Goal: Find specific page/section: Find specific page/section

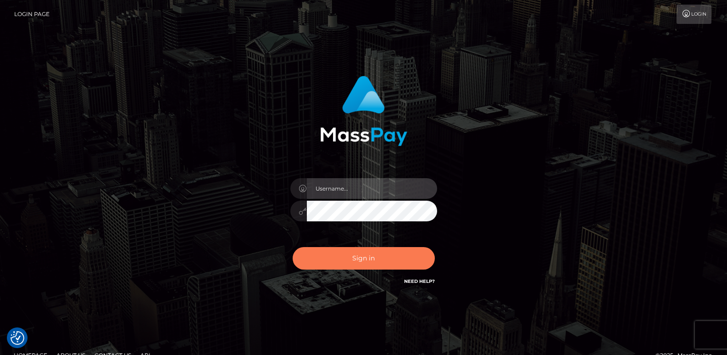
type input "ts2.es"
click at [337, 261] on button "Sign in" at bounding box center [364, 258] width 142 height 22
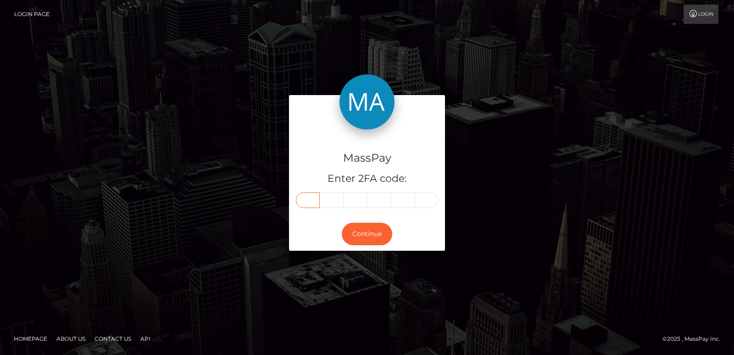
click at [308, 198] on input "text" at bounding box center [308, 200] width 24 height 16
paste input "7"
type input "7"
type input "3"
type input "2"
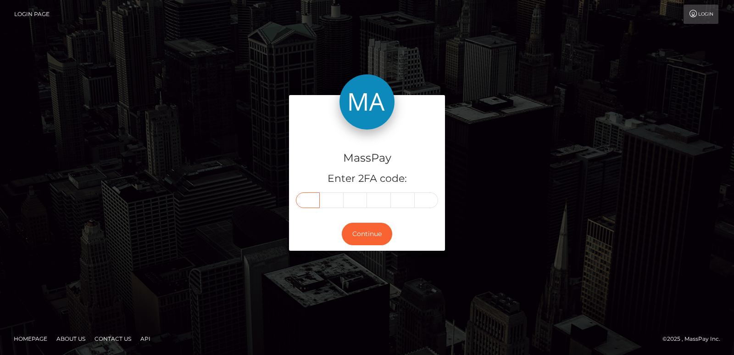
type input "1"
type input "3"
type input "5"
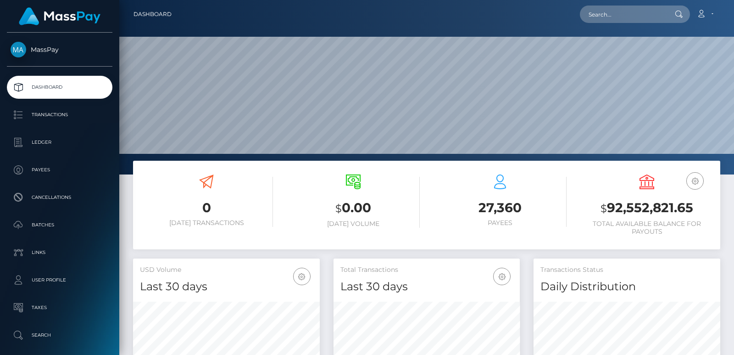
scroll to position [163, 186]
click at [613, 21] on input "text" at bounding box center [623, 14] width 86 height 17
paste input "areyou28123@gmail.com"
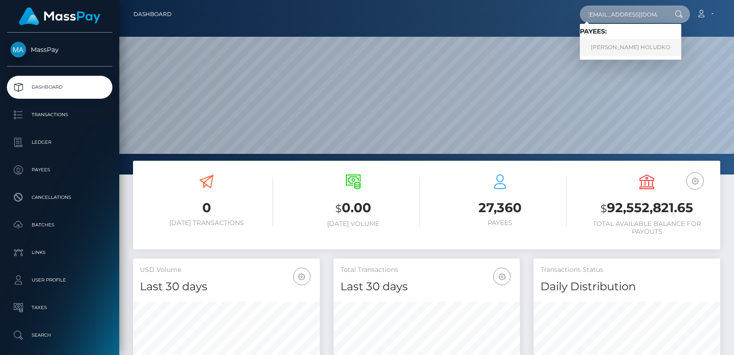
type input "areyou28123@gmail.com"
click at [601, 47] on link "ANZHELA HOLUDKO" at bounding box center [630, 47] width 101 height 17
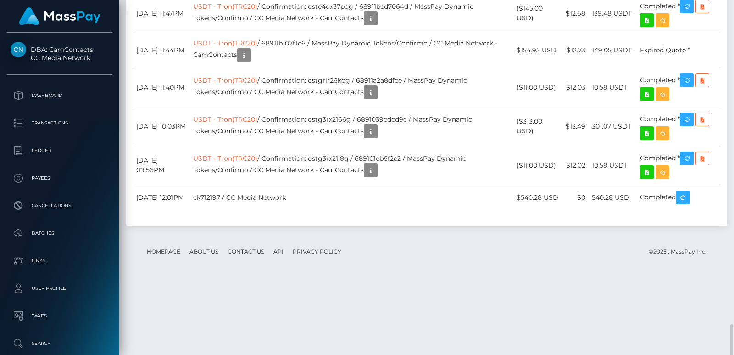
scroll to position [1188, 0]
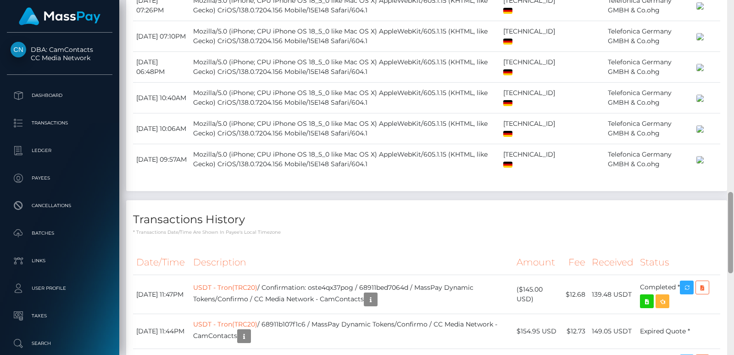
click at [733, 17] on div at bounding box center [730, 177] width 7 height 355
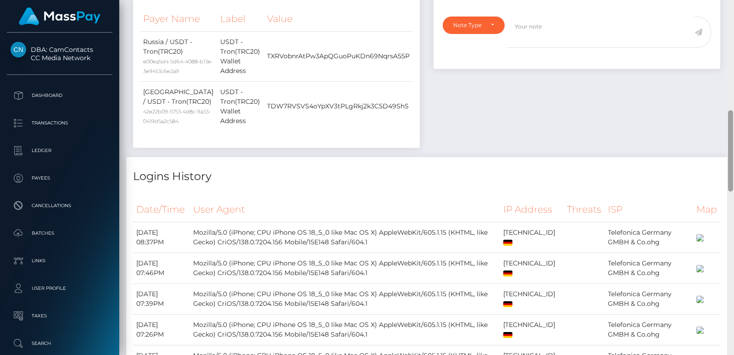
click at [733, 17] on div at bounding box center [730, 177] width 7 height 355
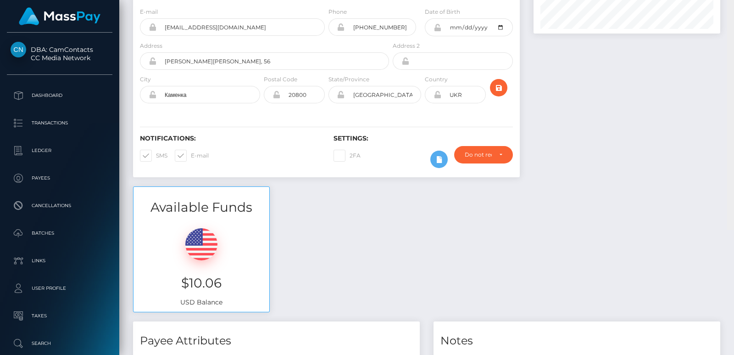
click at [733, 17] on div "Customer Profile Loading... Loading..." at bounding box center [426, 177] width 615 height 355
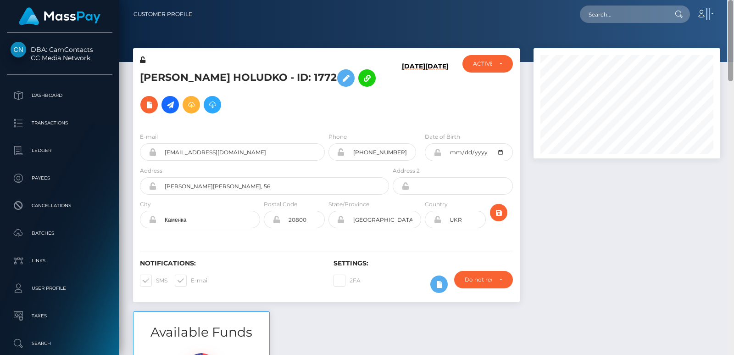
click at [733, 17] on nav "Customer Profile Loading... Loading... Account" at bounding box center [426, 14] width 615 height 28
click at [608, 14] on input "text" at bounding box center [623, 14] width 86 height 17
paste input "[EMAIL_ADDRESS][DOMAIN_NAME]"
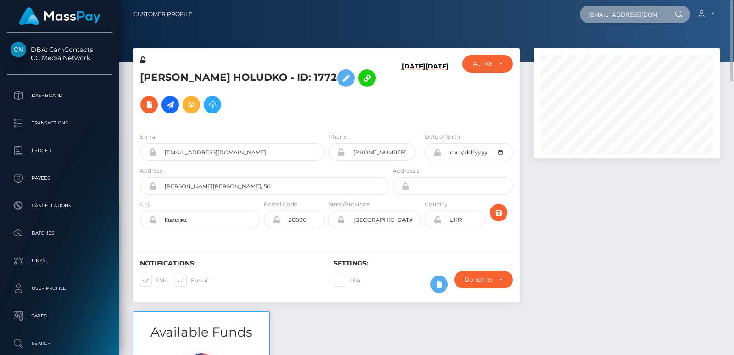
scroll to position [0, 1]
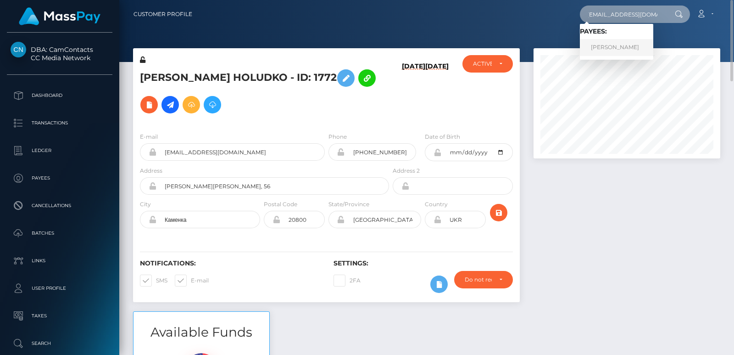
type input "[EMAIL_ADDRESS][DOMAIN_NAME]"
click at [627, 50] on link "[PERSON_NAME]" at bounding box center [616, 47] width 73 height 17
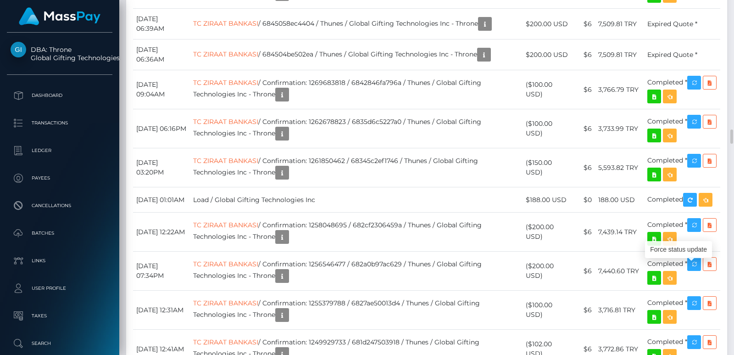
scroll to position [110, 186]
